Goal: Transaction & Acquisition: Obtain resource

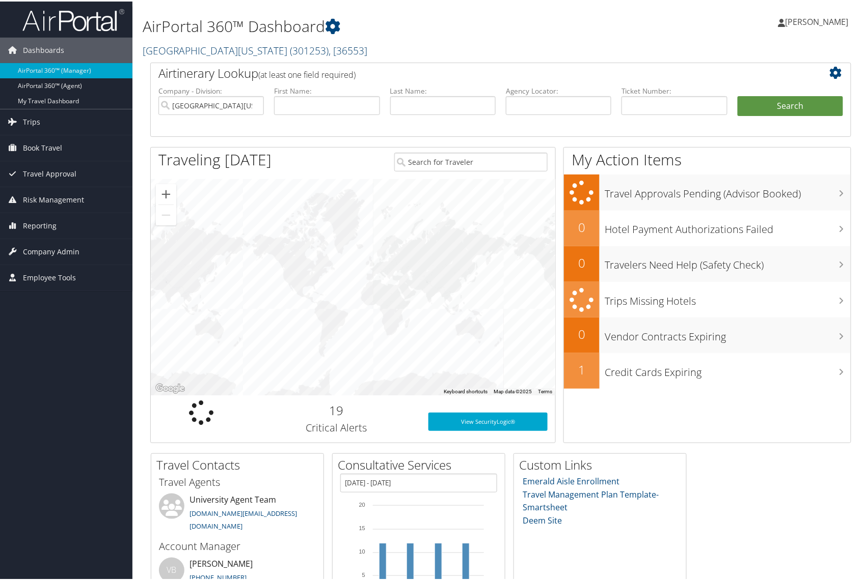
click at [222, 48] on link "University of Alabama ( 301253 ) , [ 36553 ]" at bounding box center [255, 49] width 225 height 14
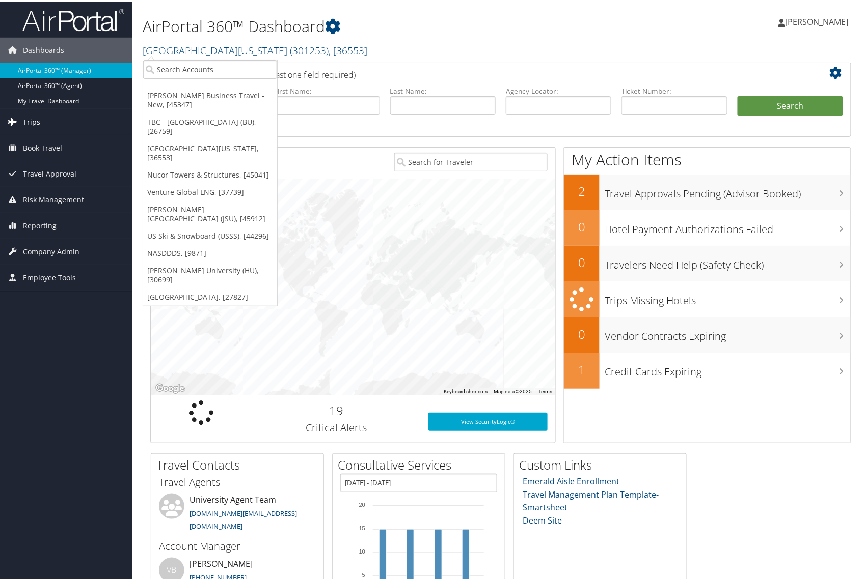
click at [29, 119] on span "Trips" at bounding box center [31, 120] width 17 height 25
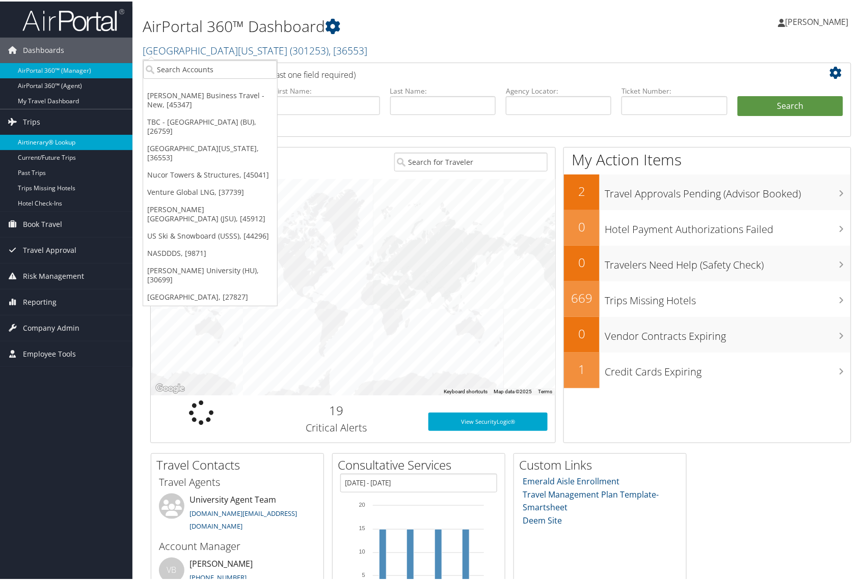
click at [58, 139] on link "Airtinerary® Lookup" at bounding box center [66, 140] width 132 height 15
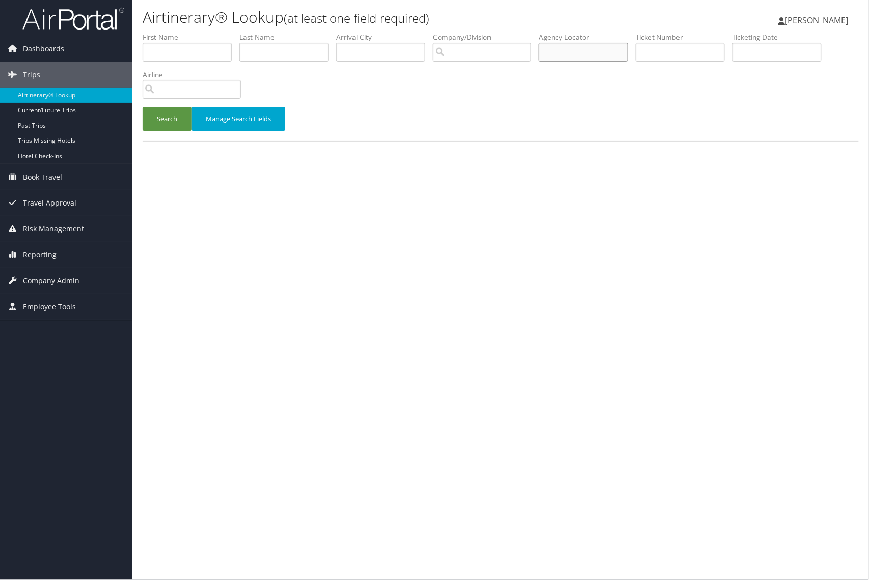
click at [598, 53] on input "text" at bounding box center [583, 52] width 89 height 19
paste input "DM7MFW"
click at [169, 113] on button "Search" at bounding box center [167, 119] width 49 height 24
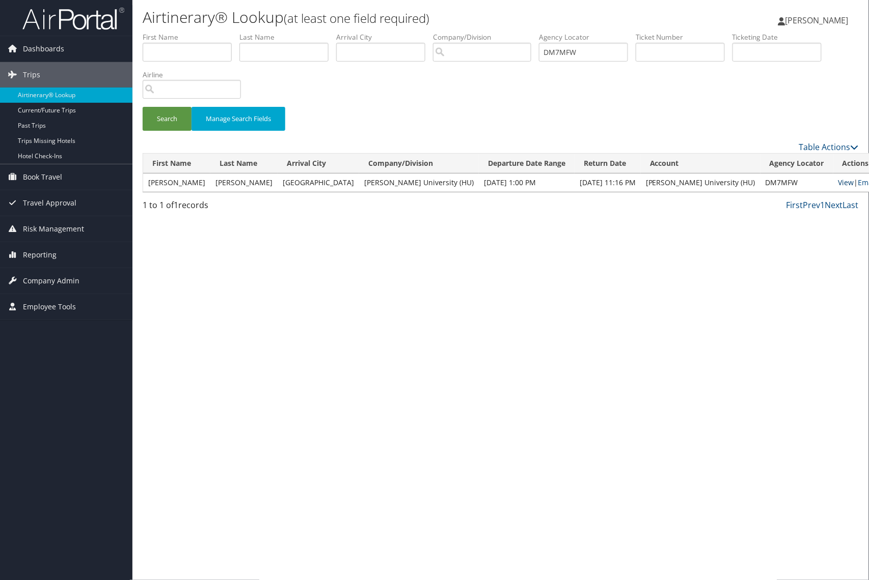
click at [838, 180] on link "View" at bounding box center [846, 183] width 16 height 10
drag, startPoint x: 587, startPoint y: 55, endPoint x: 456, endPoint y: 51, distance: 130.4
click at [456, 32] on ul "First Name Last Name Departure City Arrival City Company/Division Airport/City …" at bounding box center [501, 32] width 716 height 0
paste input "LZ0T8"
type input "DLZ0T8"
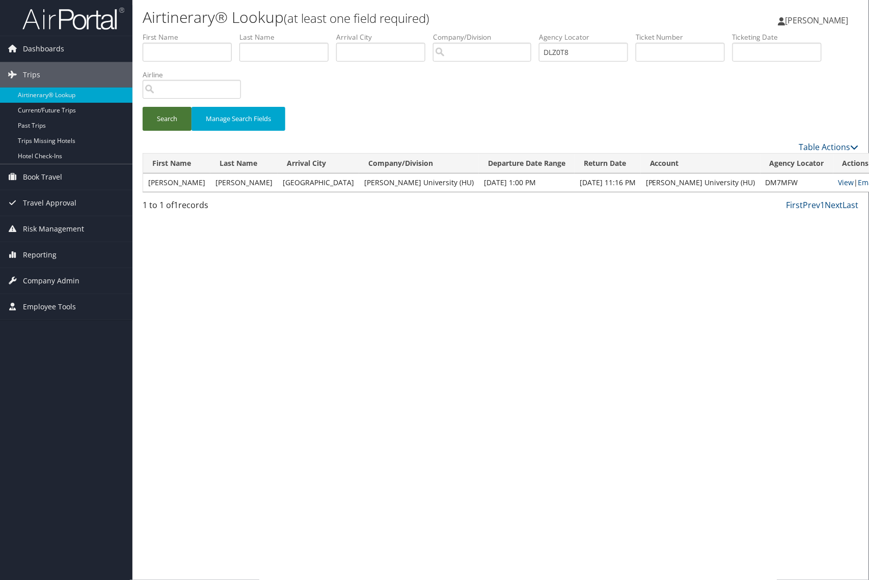
click at [165, 123] on button "Search" at bounding box center [167, 119] width 49 height 24
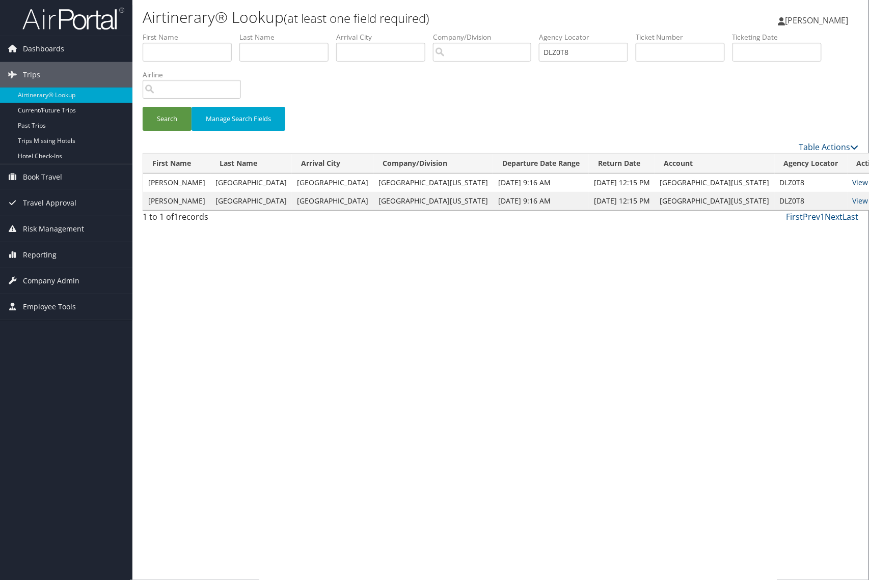
click at [852, 178] on link "View" at bounding box center [860, 183] width 16 height 10
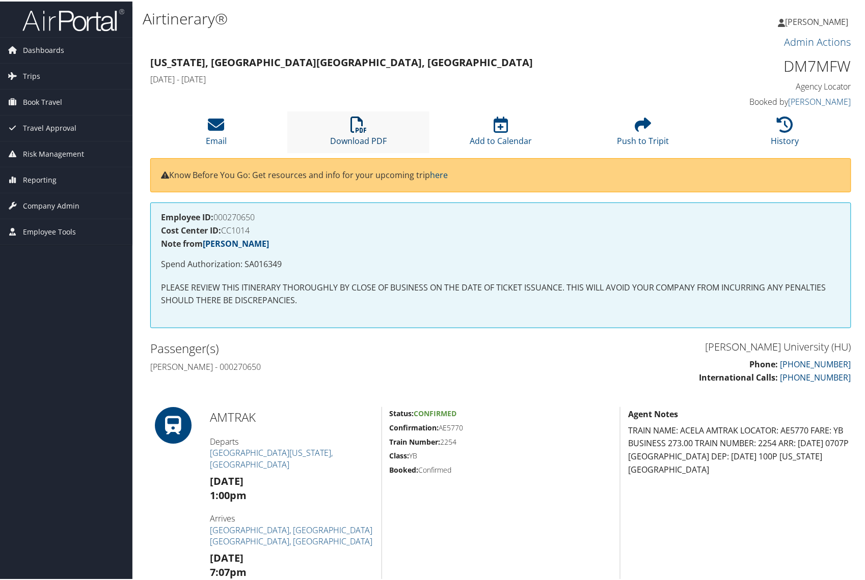
click at [355, 134] on link "Download PDF" at bounding box center [358, 133] width 57 height 24
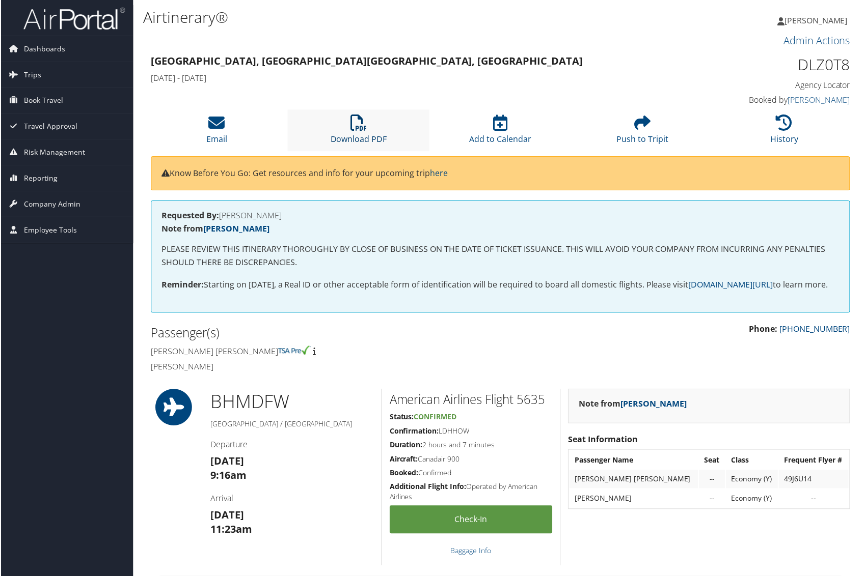
click at [345, 137] on link "Download PDF" at bounding box center [358, 133] width 57 height 24
click at [349, 135] on link "Download PDF" at bounding box center [358, 133] width 57 height 24
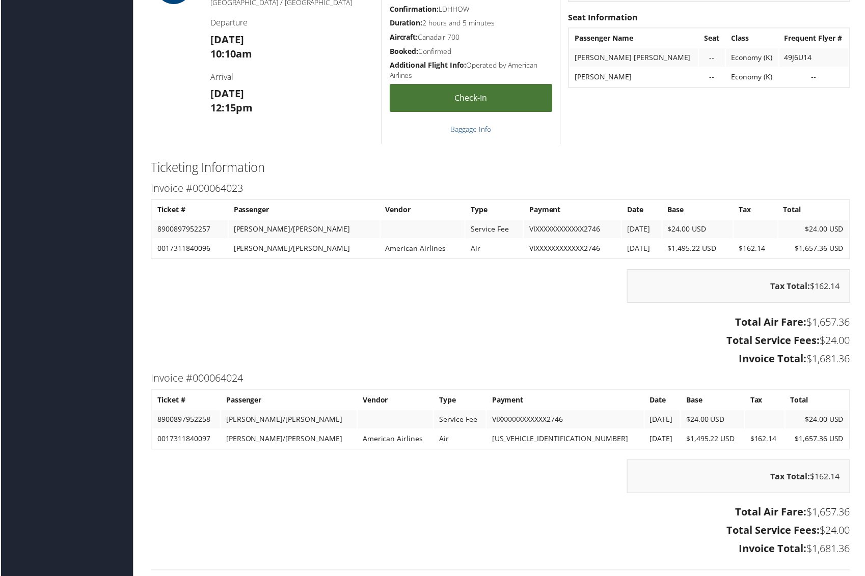
scroll to position [1290, 0]
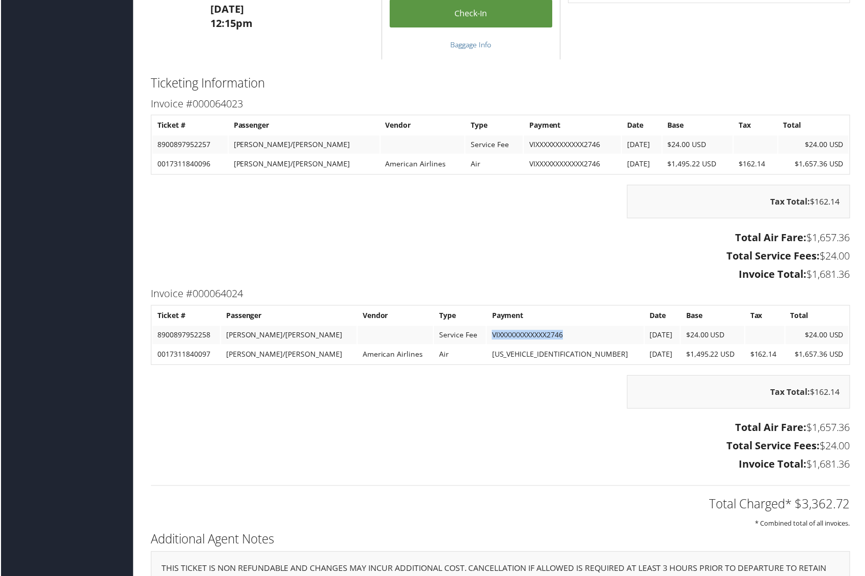
drag, startPoint x: 573, startPoint y: 347, endPoint x: 500, endPoint y: 347, distance: 73.8
click at [500, 345] on td "VIXXXXXXXXXXXX2746" at bounding box center [565, 336] width 157 height 18
